Goal: Find specific fact: Find specific fact

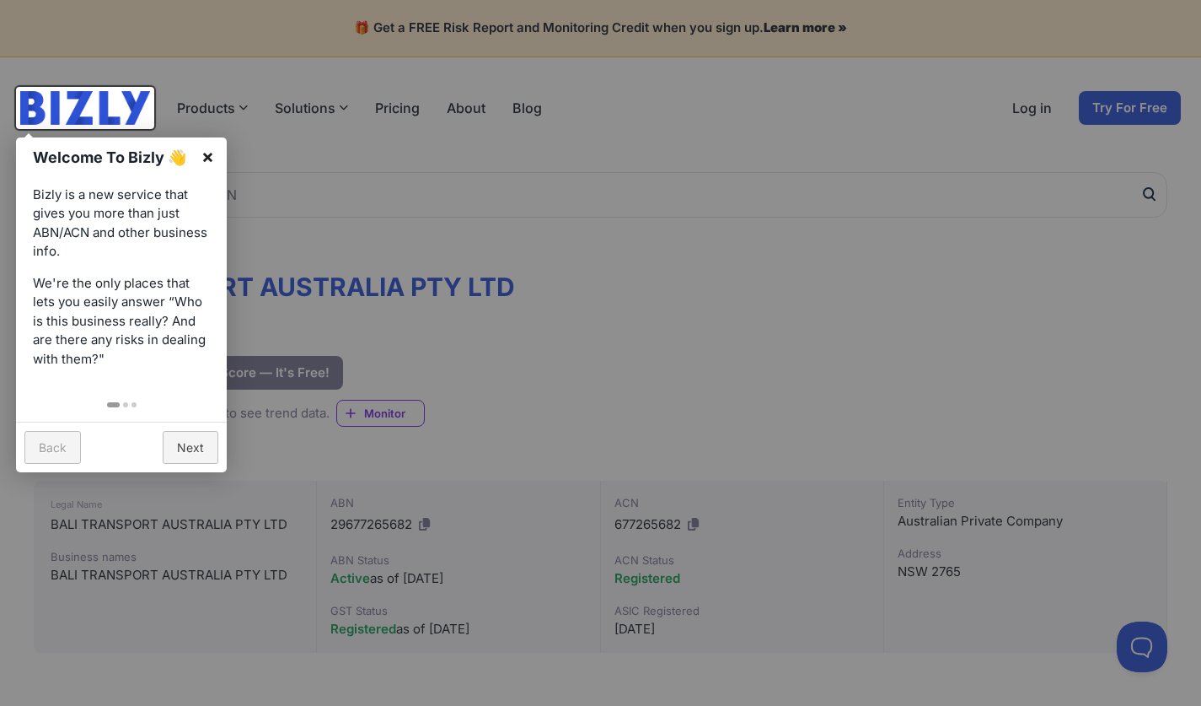
click at [209, 160] on link "×" at bounding box center [208, 156] width 38 height 38
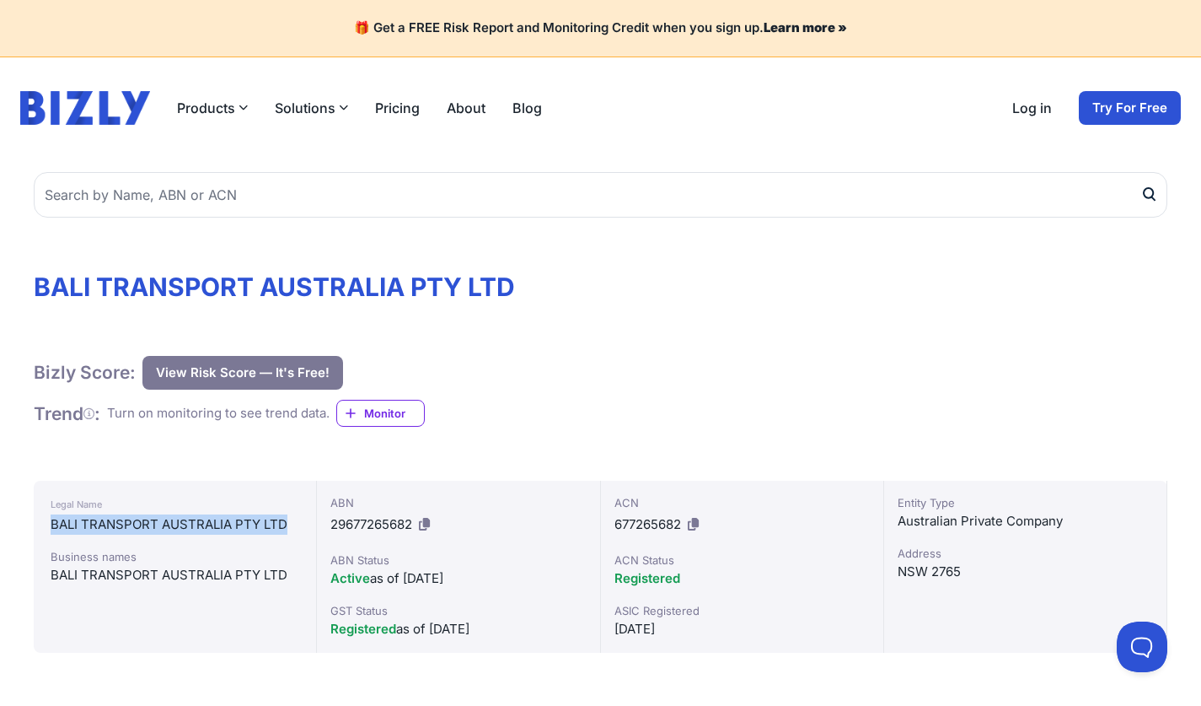
drag, startPoint x: 50, startPoint y: 524, endPoint x: 290, endPoint y: 524, distance: 240.3
click at [290, 524] on div "Legal Name BALI TRANSPORT AUSTRALIA PTY LTD Business names BALI TRANSPORT AUSTR…" at bounding box center [175, 567] width 283 height 172
copy div "BALI TRANSPORT AUSTRALIA PTY LTD"
click at [379, 522] on span "29677265682" at bounding box center [371, 524] width 82 height 16
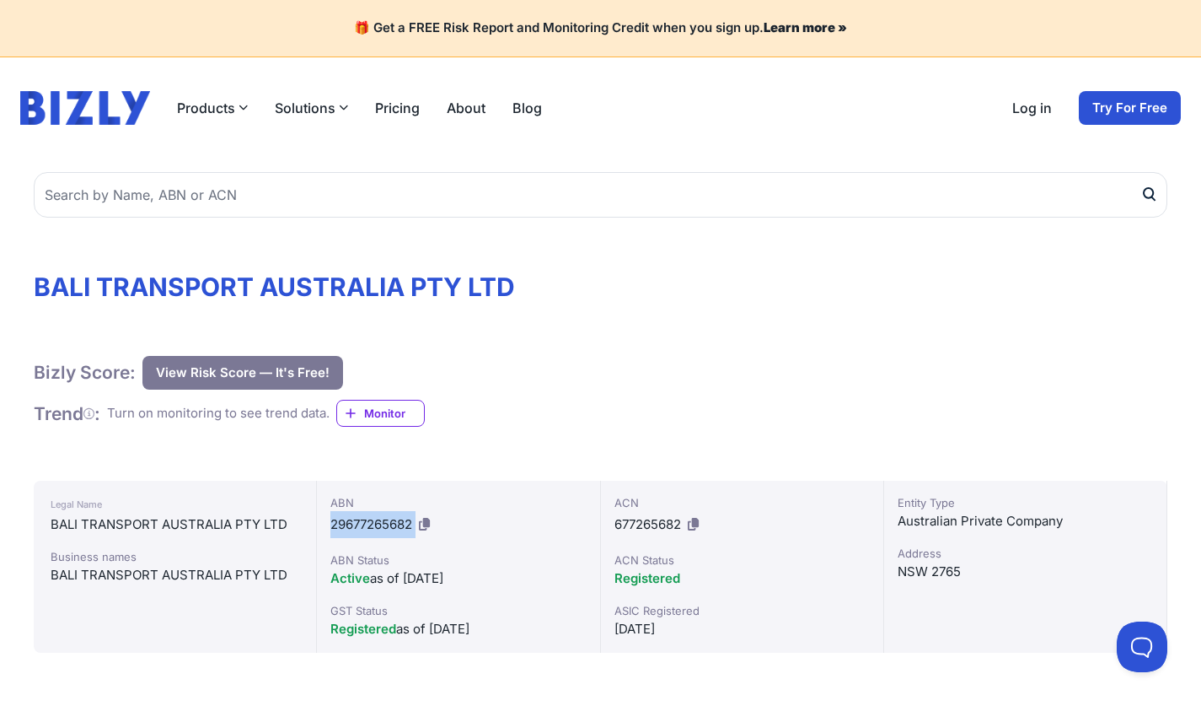
copy div "29677265682"
click at [663, 529] on span "677265682" at bounding box center [648, 524] width 67 height 16
copy div "677265682"
